Goal: Find specific page/section: Find specific page/section

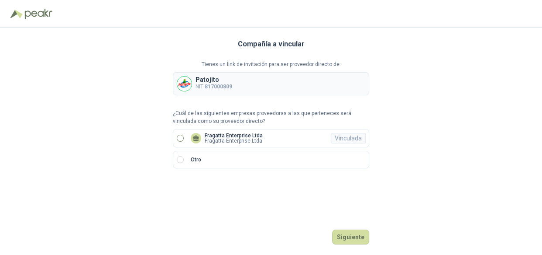
click at [215, 138] on p "Fragatta Enterprise Ltda" at bounding box center [234, 140] width 58 height 5
click at [344, 234] on button "Ingresar" at bounding box center [352, 236] width 34 height 15
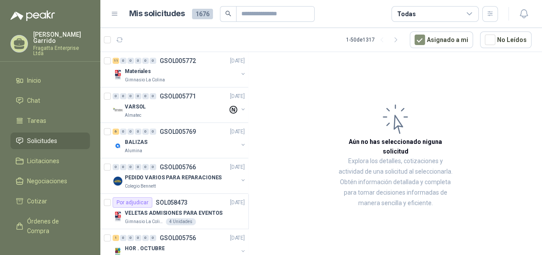
click at [467, 16] on icon at bounding box center [470, 14] width 8 height 8
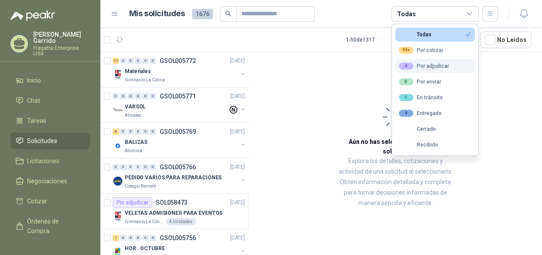
click at [437, 65] on div "4 Por adjudicar" at bounding box center [424, 65] width 50 height 7
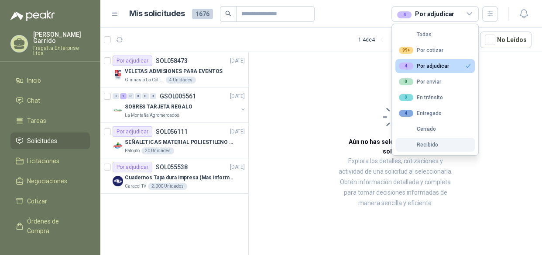
click at [413, 148] on button "Recibido" at bounding box center [435, 145] width 79 height 14
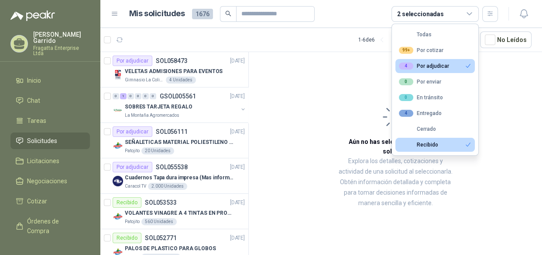
click at [436, 65] on div "4 Por adjudicar" at bounding box center [424, 65] width 50 height 7
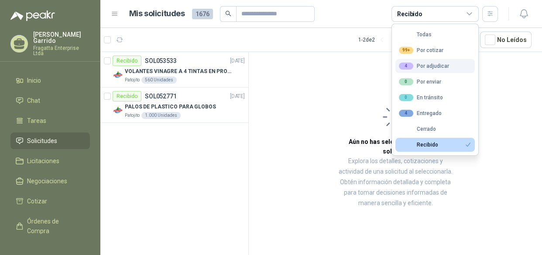
click at [429, 65] on div "4 Por adjudicar" at bounding box center [424, 65] width 50 height 7
click at [429, 143] on div "Recibido" at bounding box center [418, 144] width 39 height 6
